Goal: Transaction & Acquisition: Purchase product/service

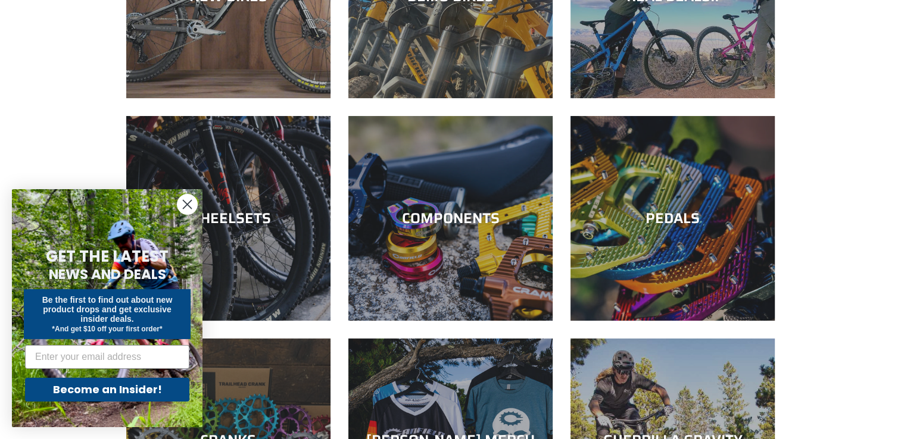
scroll to position [238, 0]
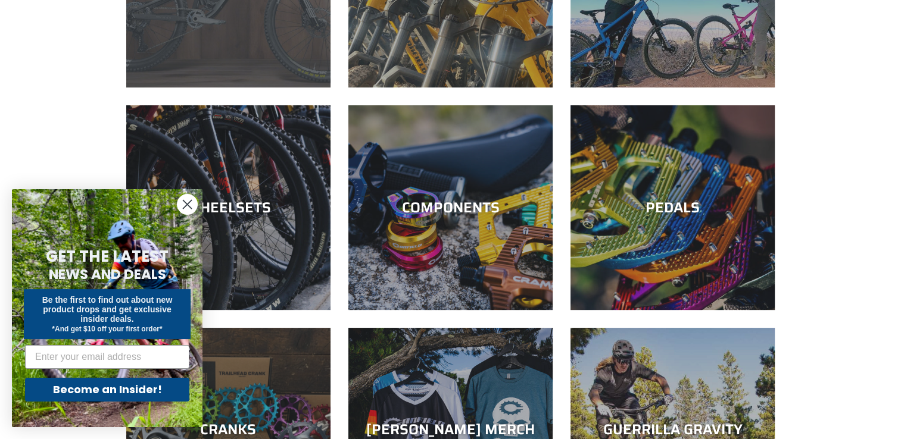
click at [273, 88] on div "NEW BIKES" at bounding box center [228, 88] width 204 height 0
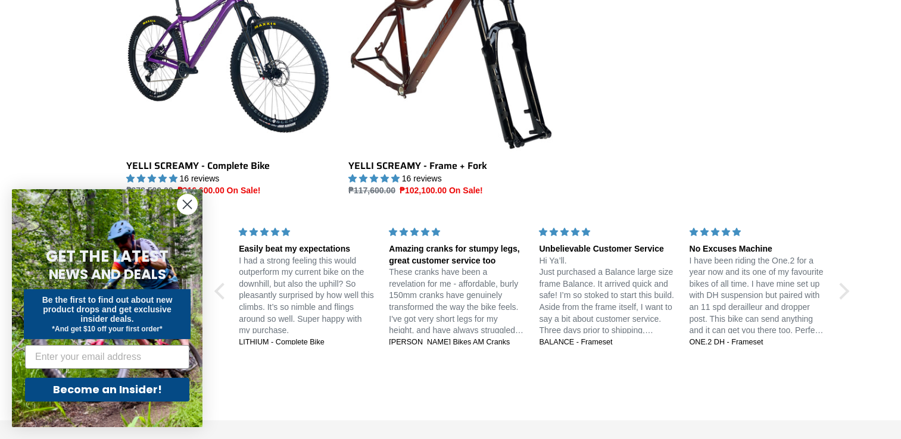
scroll to position [2039, 0]
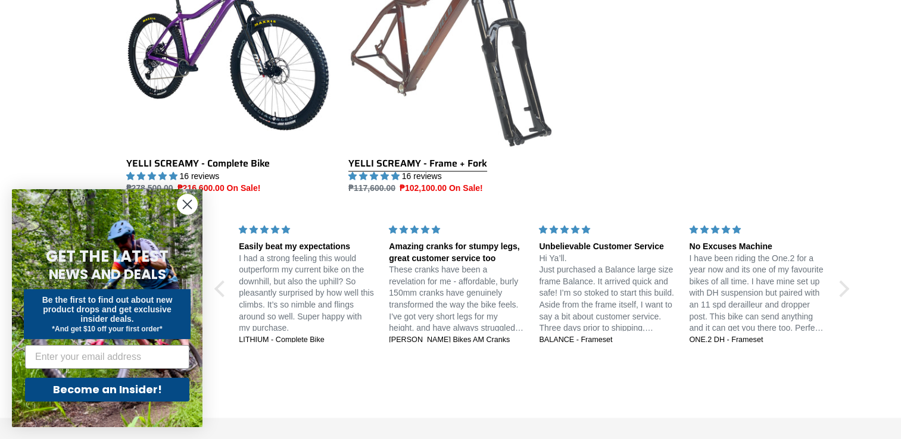
click at [404, 157] on link "YELLI SCREAMY - Frame + Fork" at bounding box center [450, 70] width 204 height 251
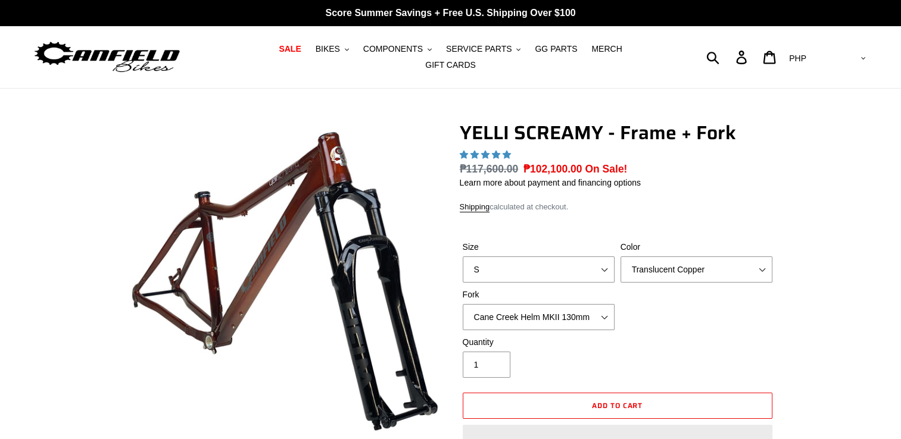
select select "highest-rating"
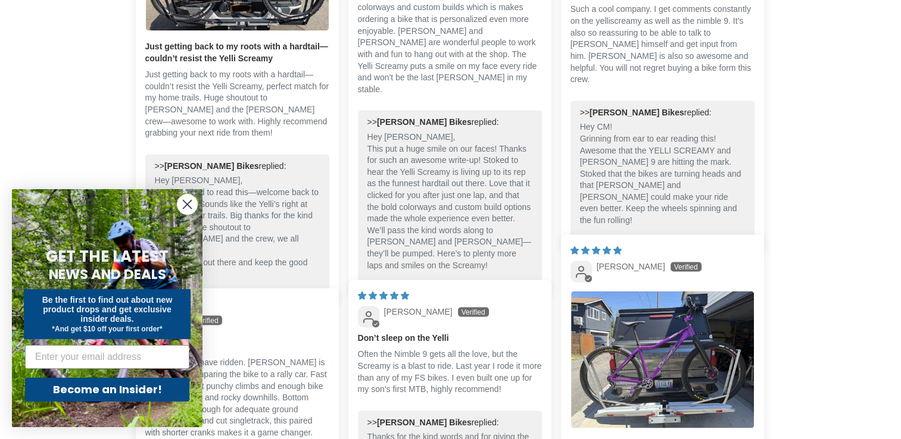
scroll to position [2239, 0]
